Goal: Navigation & Orientation: Find specific page/section

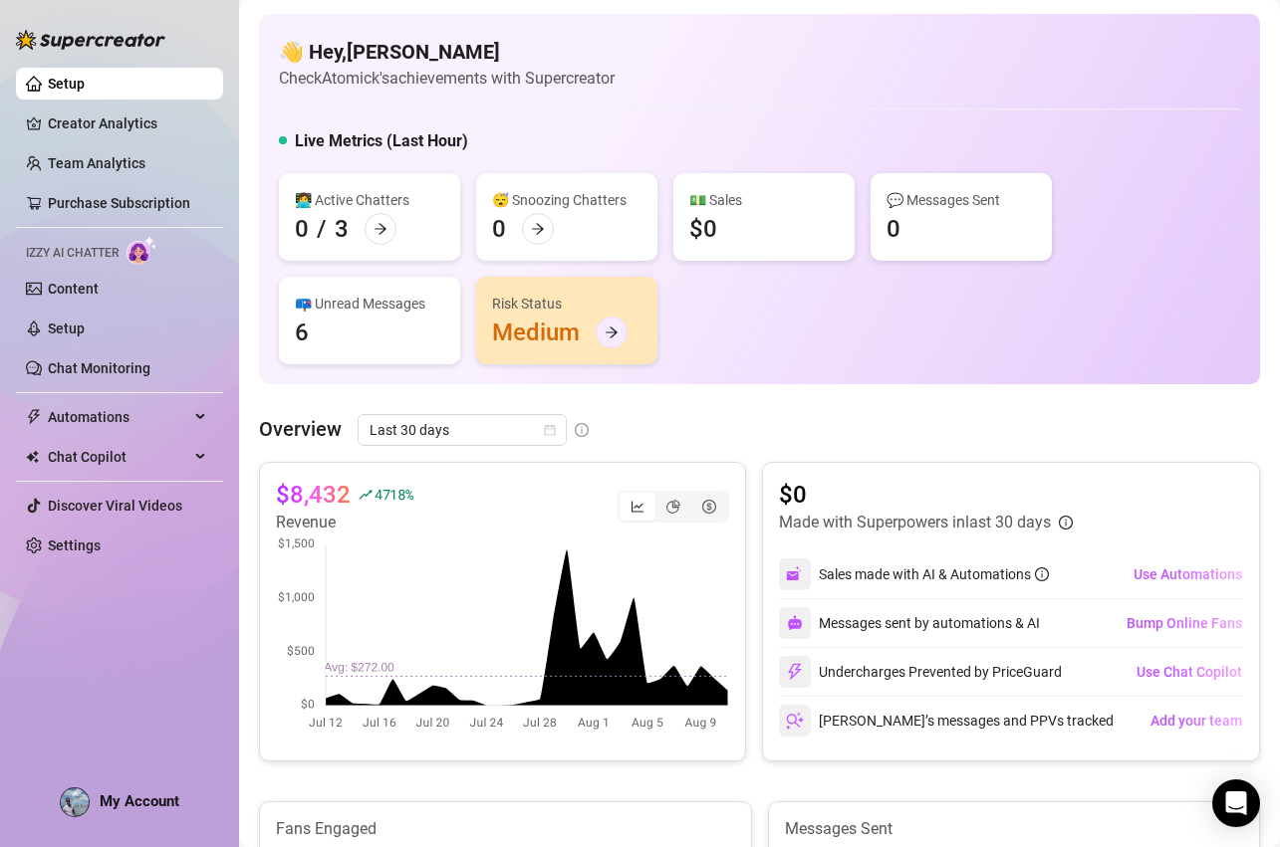
click at [609, 333] on icon "arrow-right" at bounding box center [611, 333] width 14 height 14
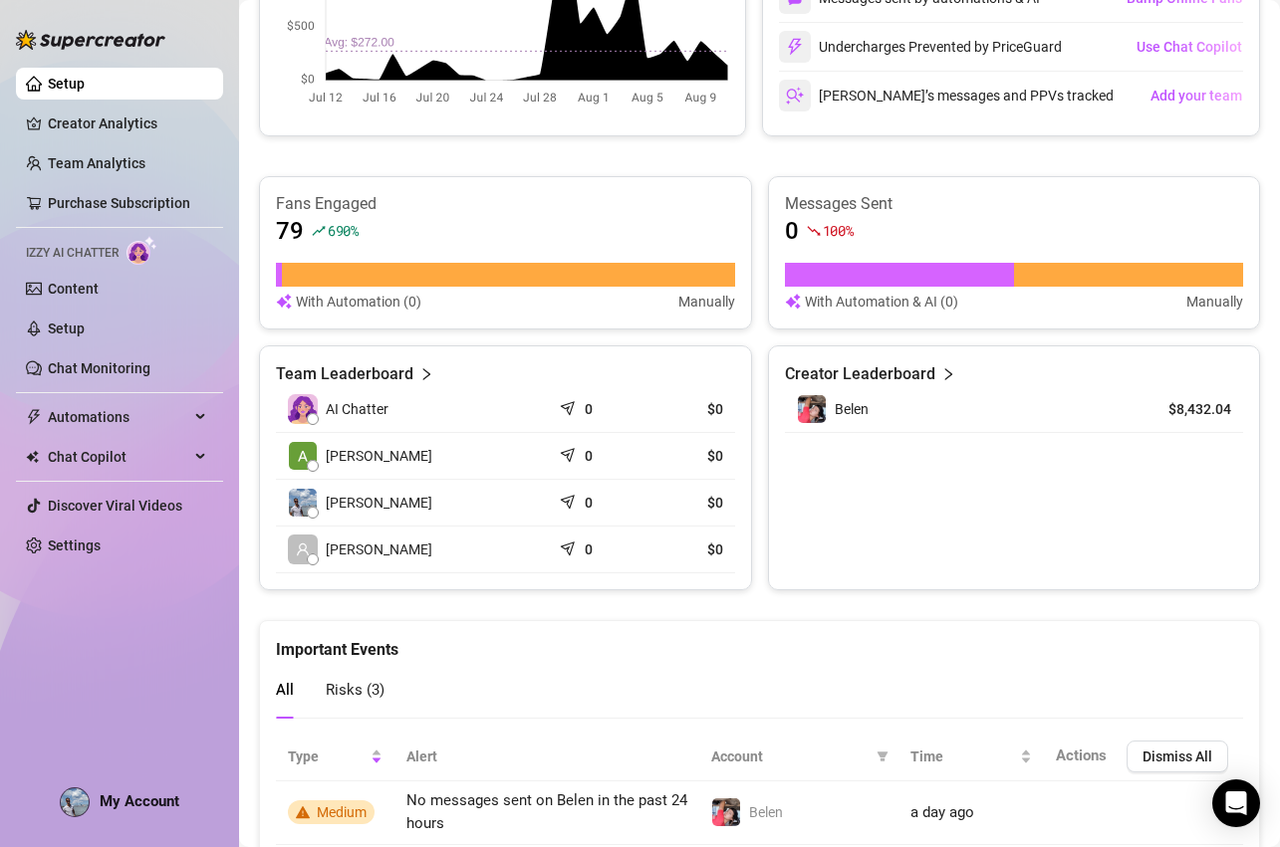
scroll to position [807, 0]
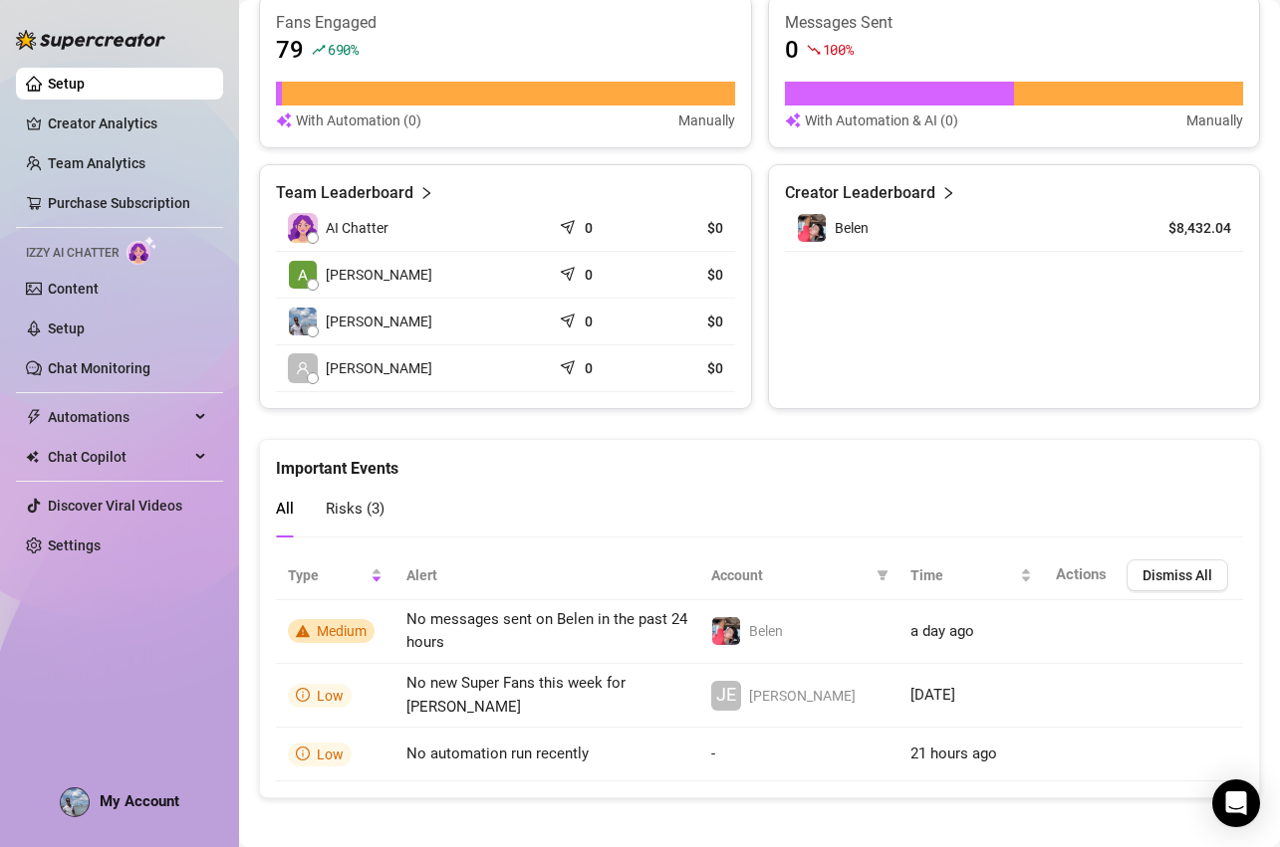
click at [140, 250] on img at bounding box center [141, 250] width 31 height 29
click at [71, 281] on link "Content" at bounding box center [73, 289] width 51 height 16
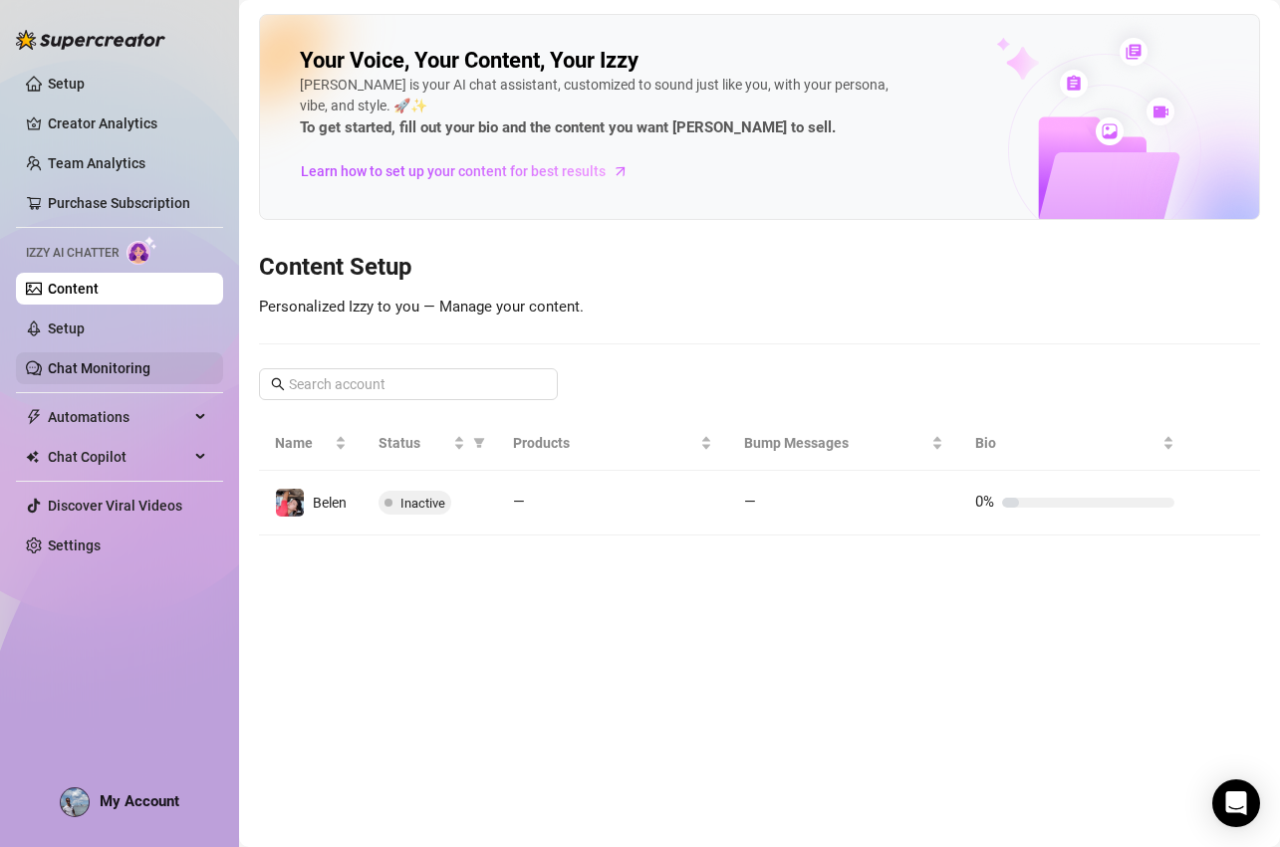
click at [97, 373] on link "Chat Monitoring" at bounding box center [99, 368] width 103 height 16
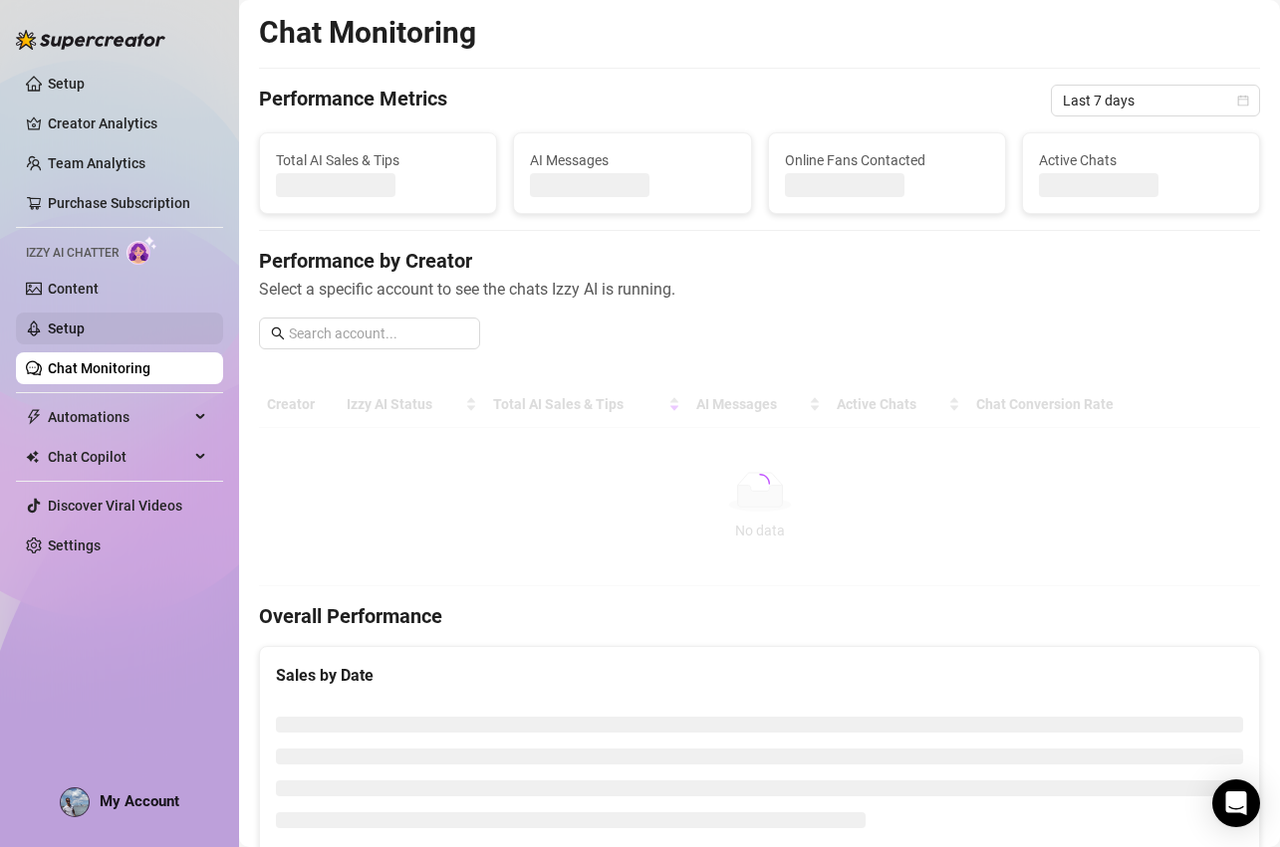
click at [85, 331] on link "Setup" at bounding box center [66, 329] width 37 height 16
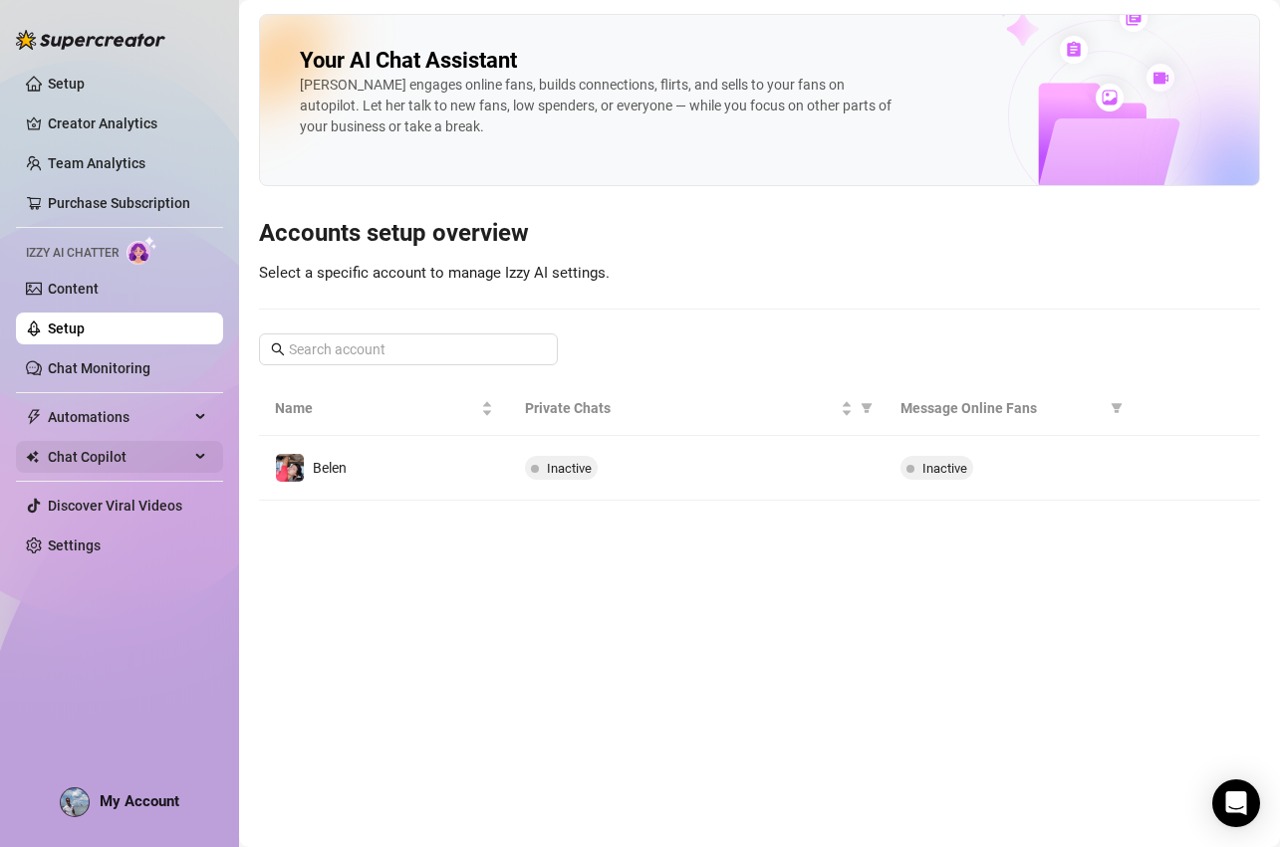
click at [138, 454] on span "Chat Copilot" at bounding box center [118, 457] width 141 height 32
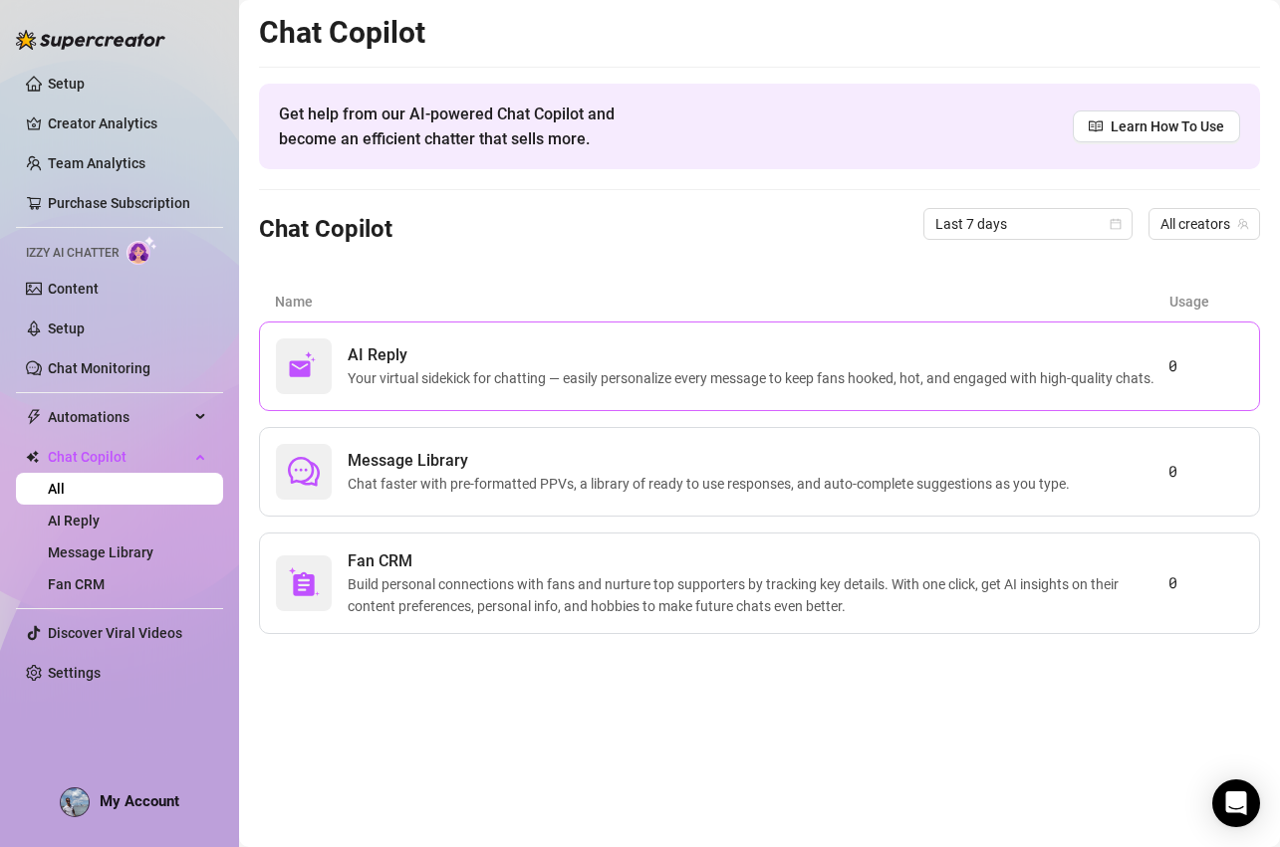
click at [383, 368] on span "Your virtual sidekick for chatting — easily personalize every message to keep f…" at bounding box center [755, 378] width 815 height 22
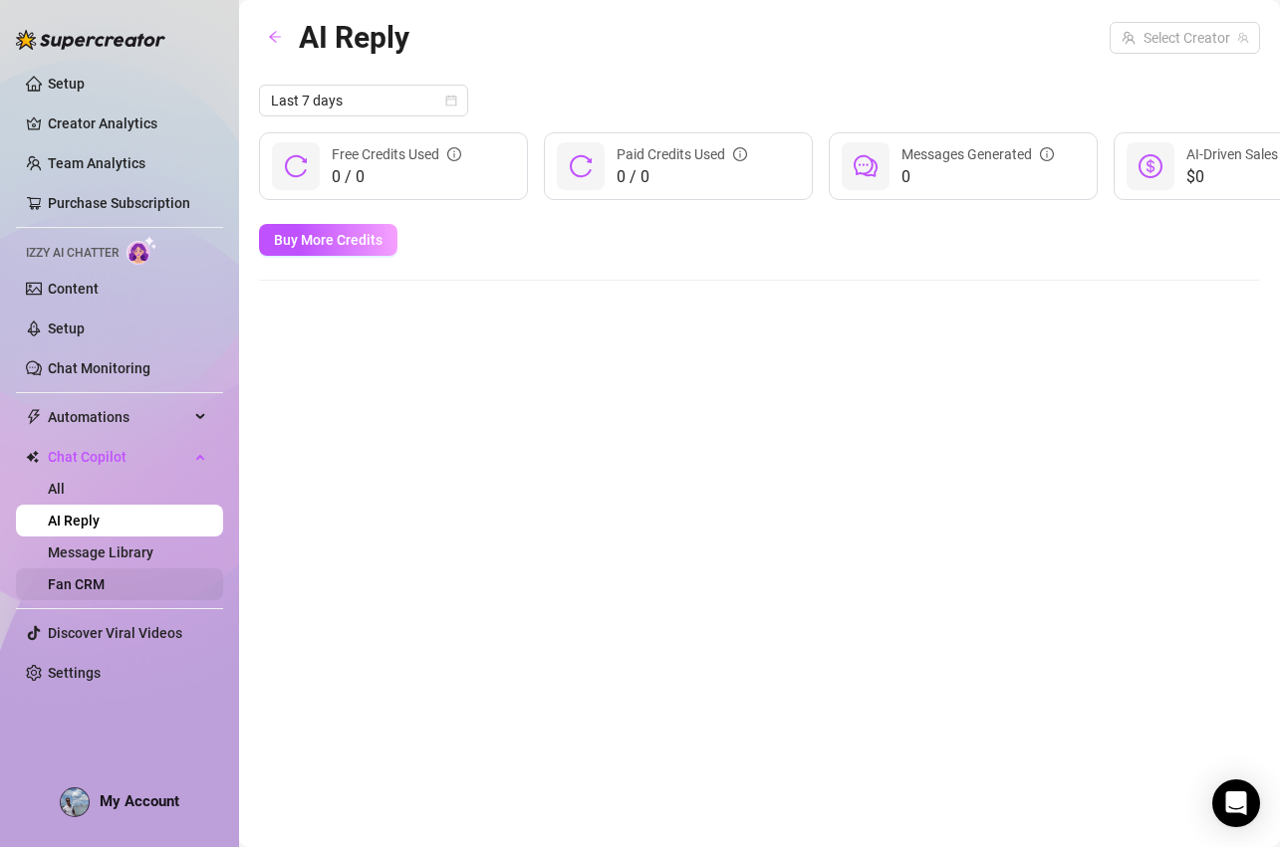
click at [105, 586] on link "Fan CRM" at bounding box center [76, 585] width 57 height 16
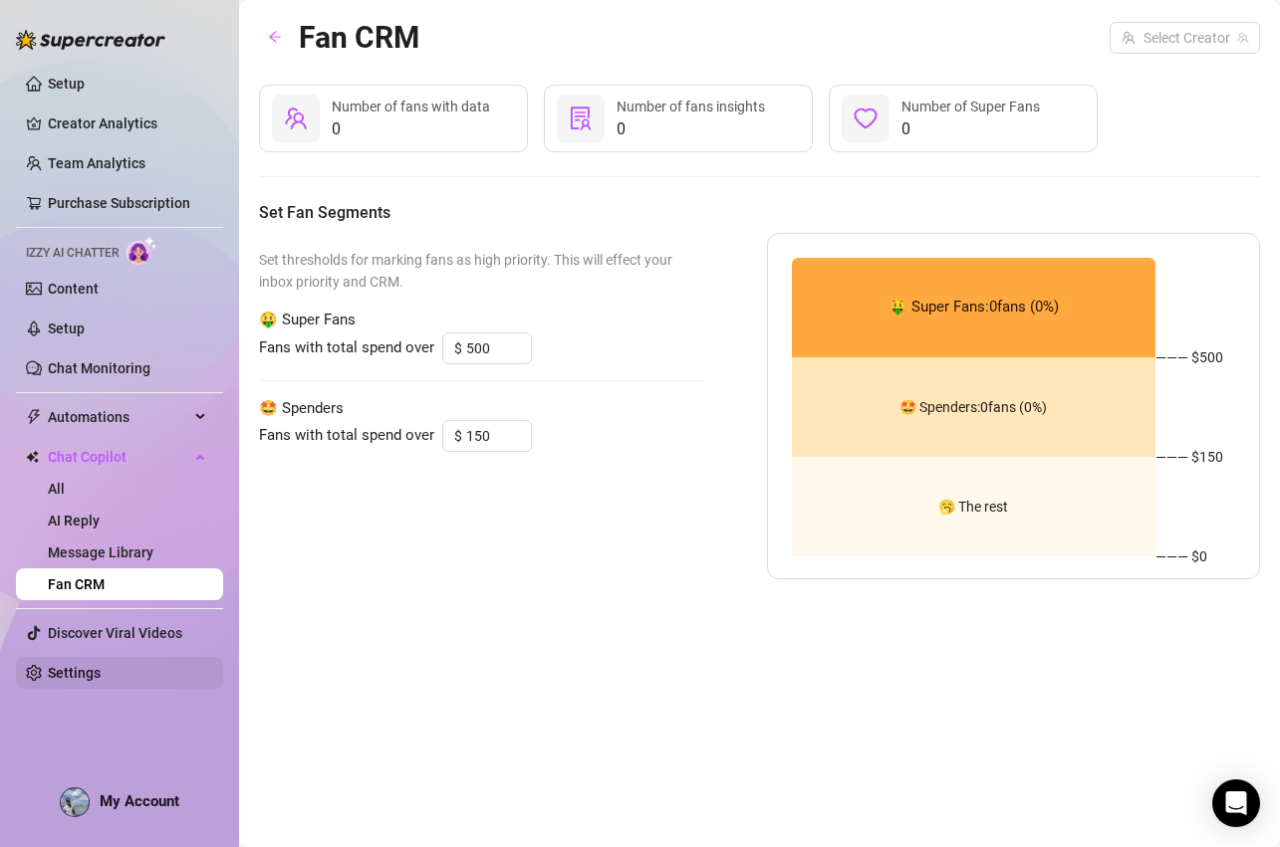
click at [78, 665] on link "Settings" at bounding box center [74, 673] width 53 height 16
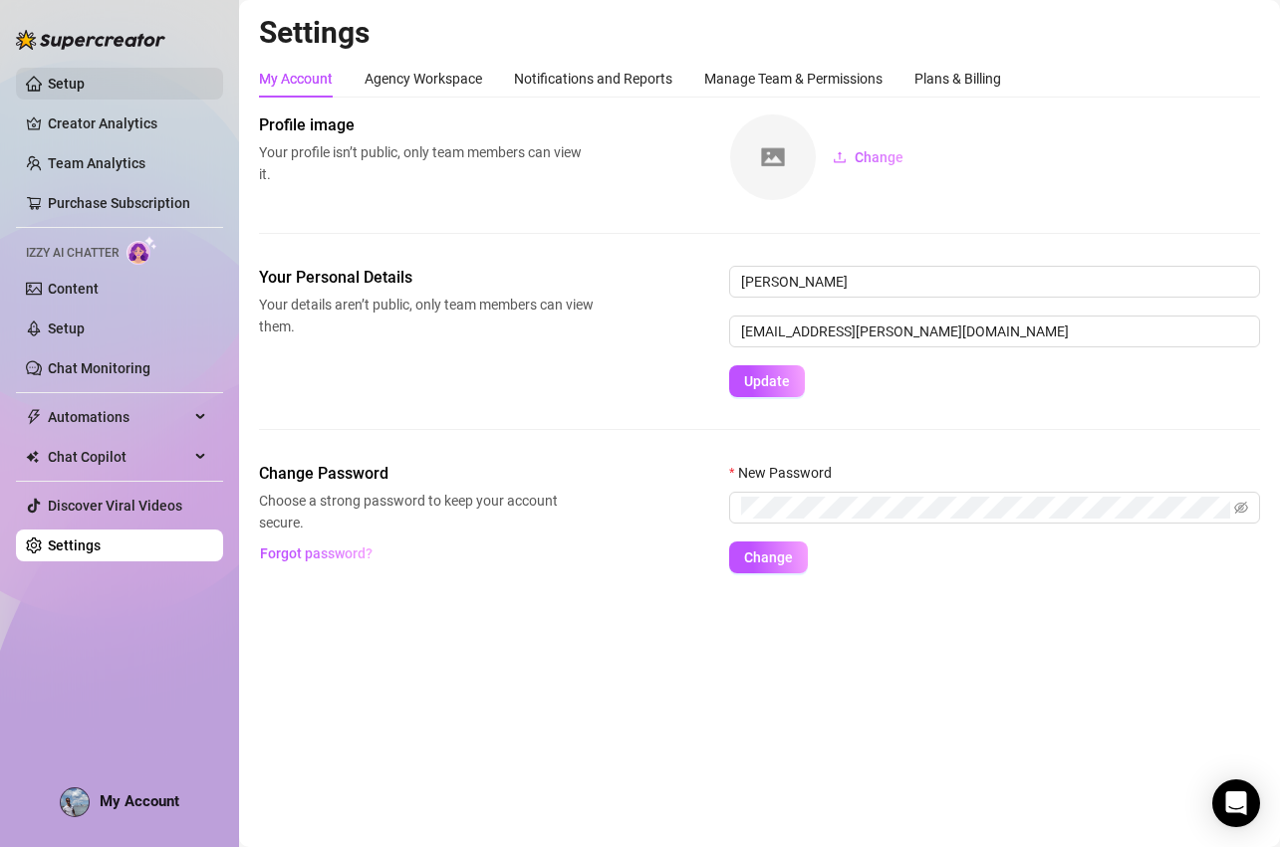
click at [60, 77] on link "Setup" at bounding box center [66, 84] width 37 height 16
